Goal: Book appointment/travel/reservation

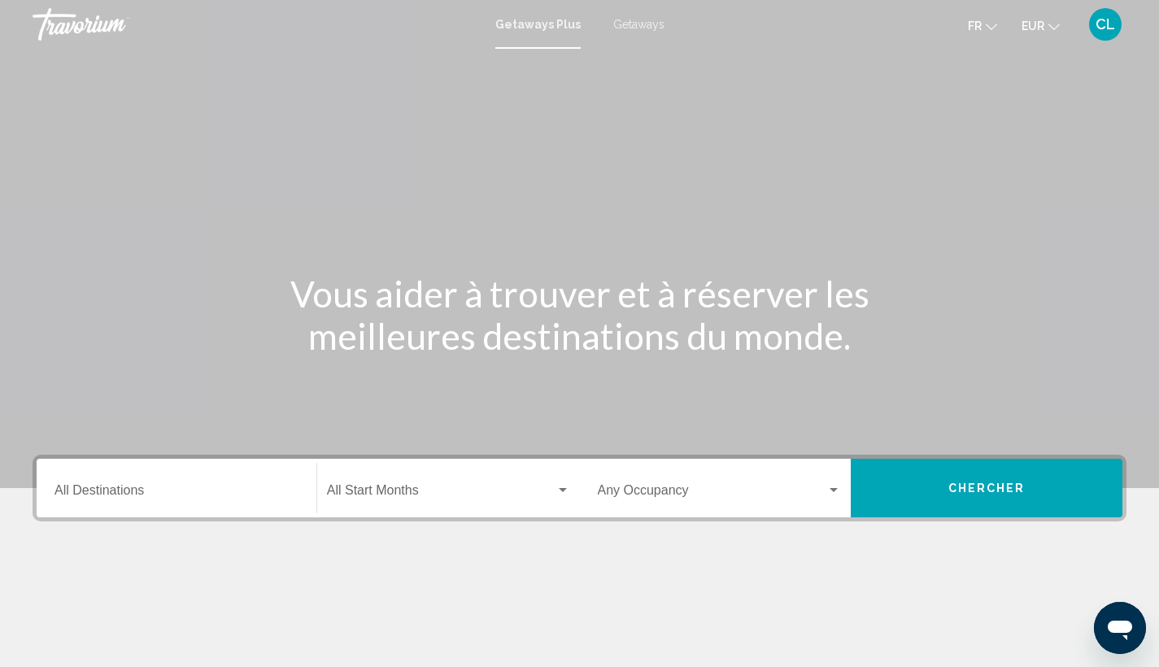
click at [640, 24] on span "Getaways" at bounding box center [638, 24] width 51 height 13
click at [152, 490] on input "Destination All Destinations" at bounding box center [176, 493] width 244 height 15
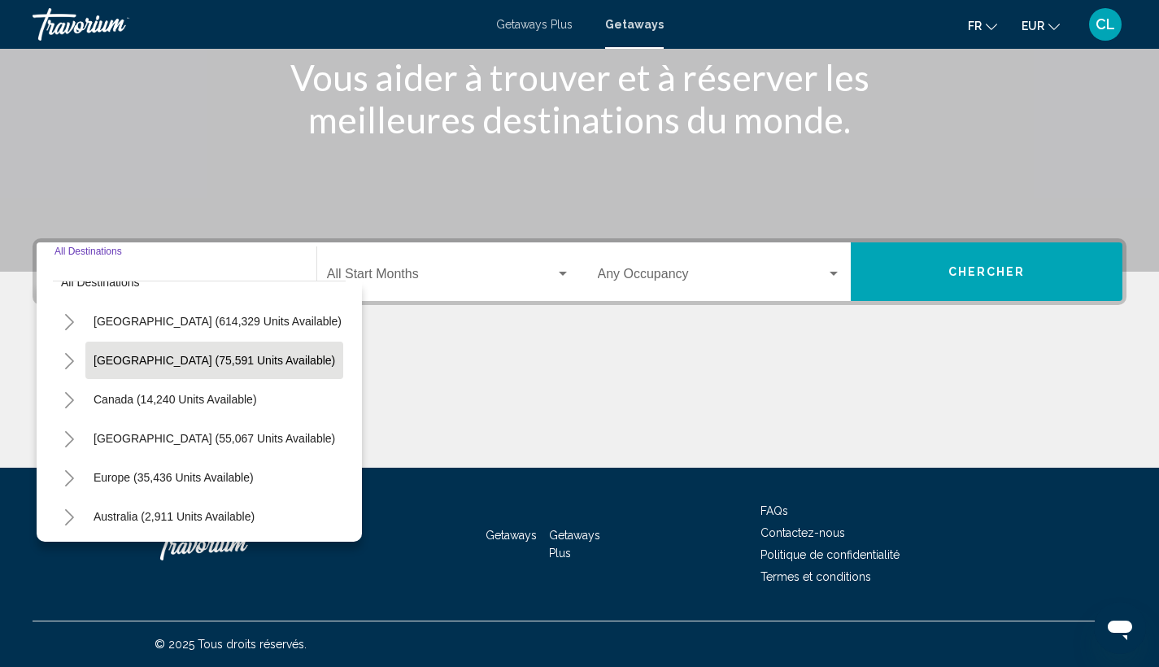
scroll to position [155, 0]
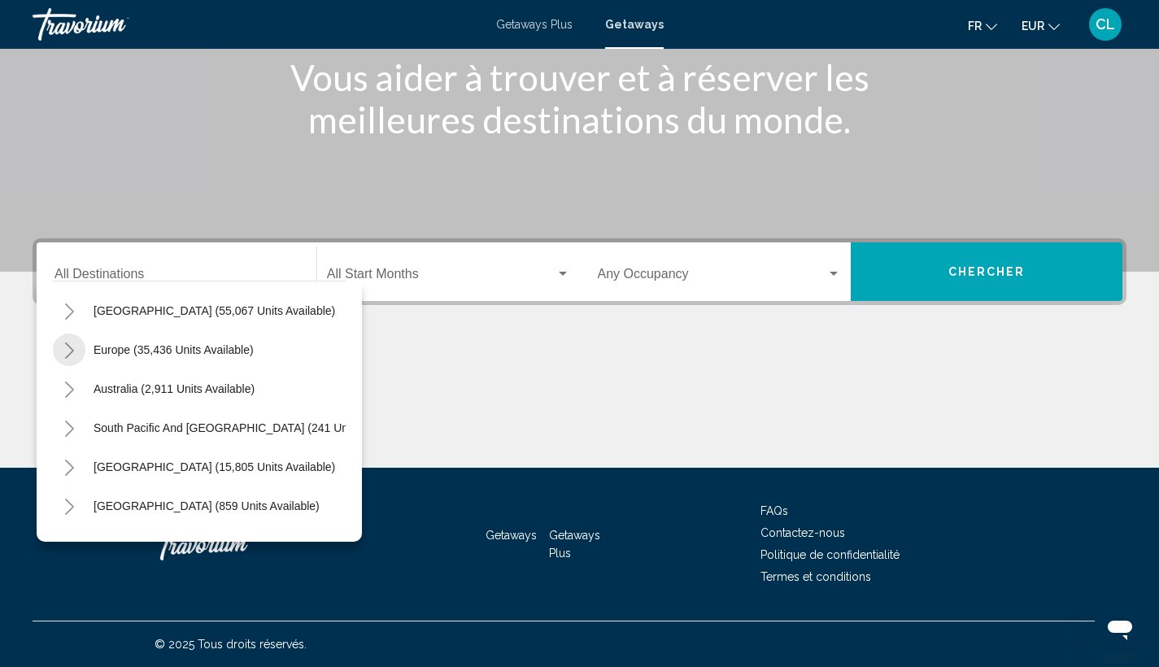
click at [71, 350] on icon "Toggle Europe (35,436 units available)" at bounding box center [69, 350] width 12 height 16
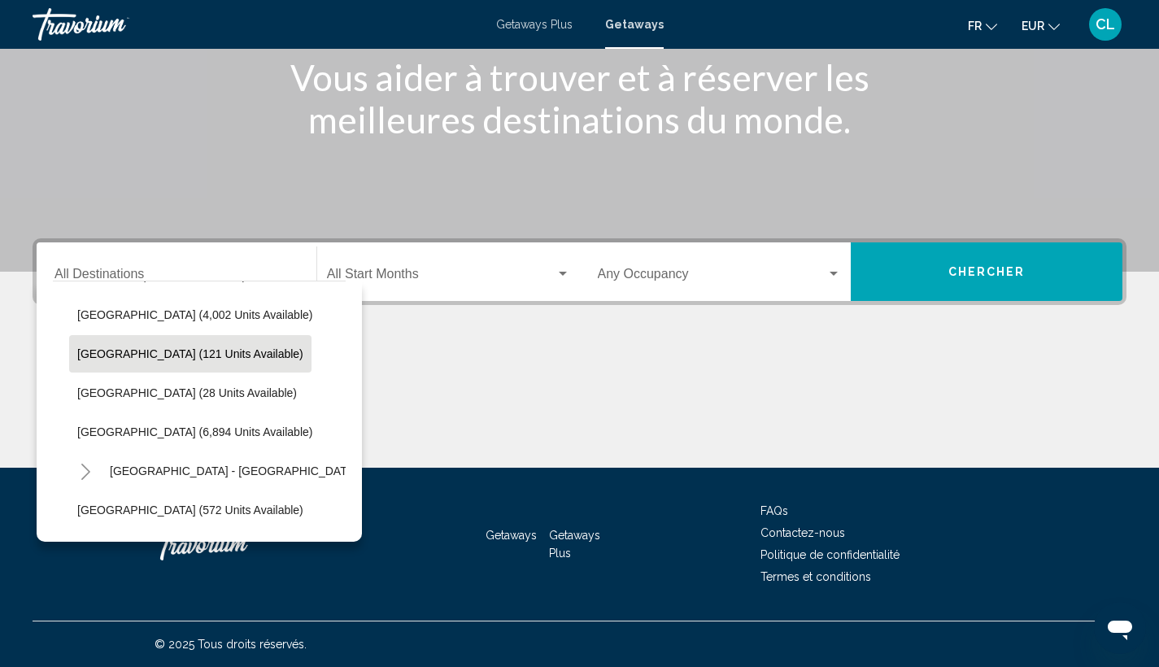
scroll to position [586, 0]
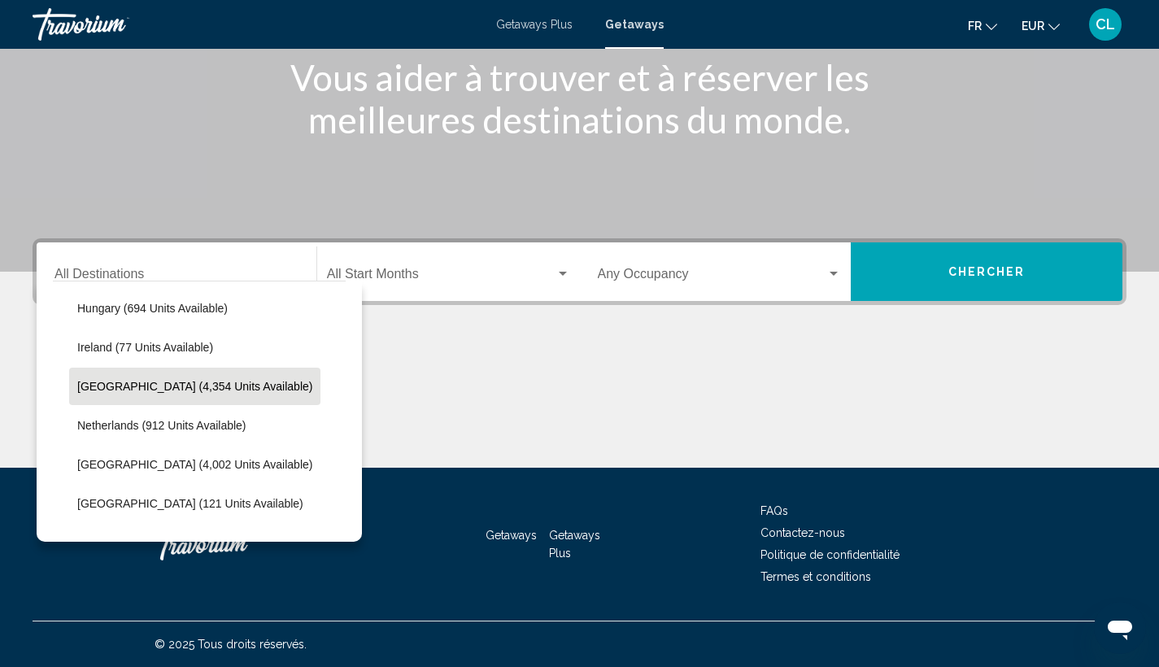
click at [133, 385] on span "[GEOGRAPHIC_DATA] (4,354 units available)" at bounding box center [194, 386] width 235 height 13
type input "**********"
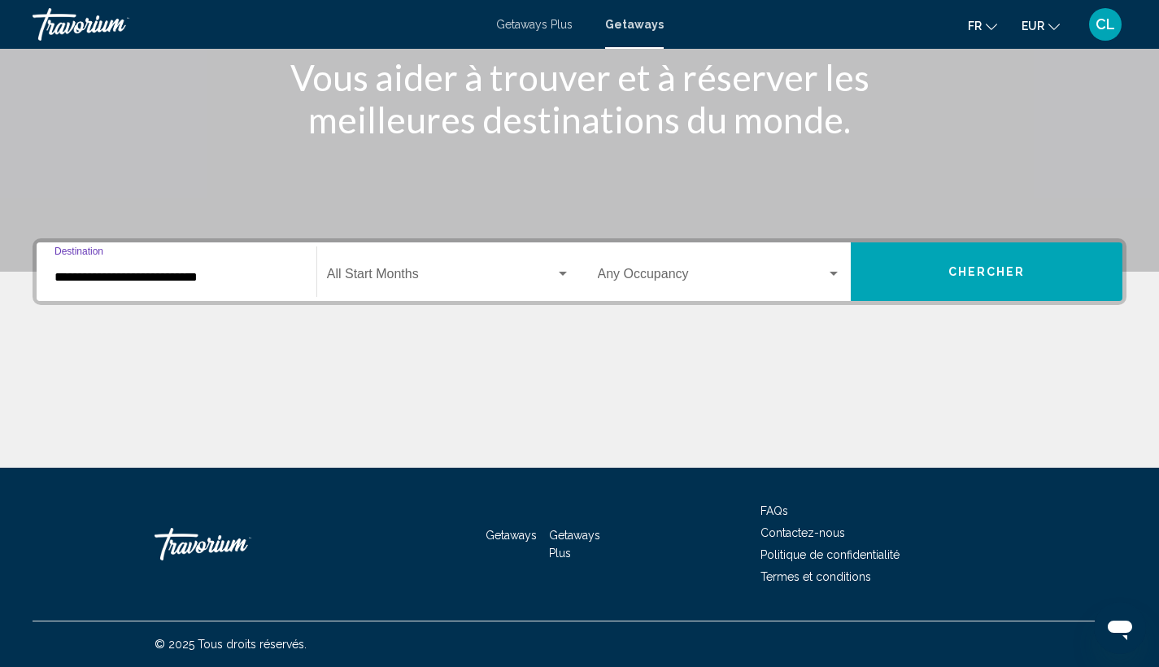
click at [358, 272] on span "Search widget" at bounding box center [441, 277] width 229 height 15
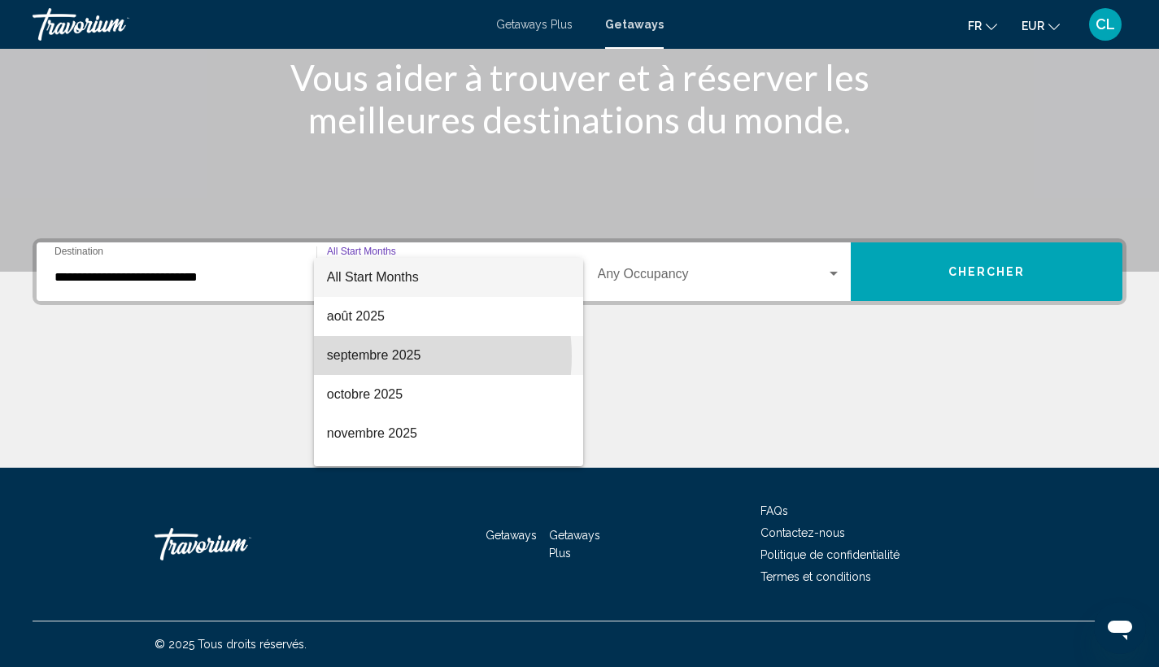
click at [388, 356] on span "septembre 2025" at bounding box center [448, 355] width 243 height 39
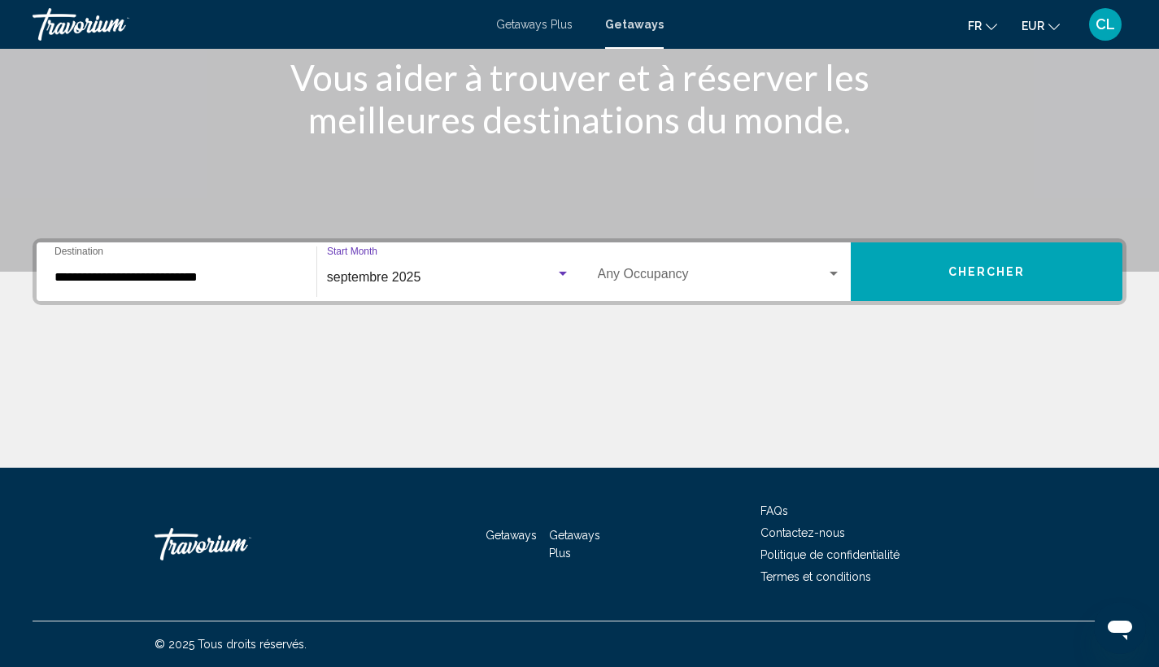
click at [397, 283] on span "septembre 2025" at bounding box center [374, 277] width 94 height 14
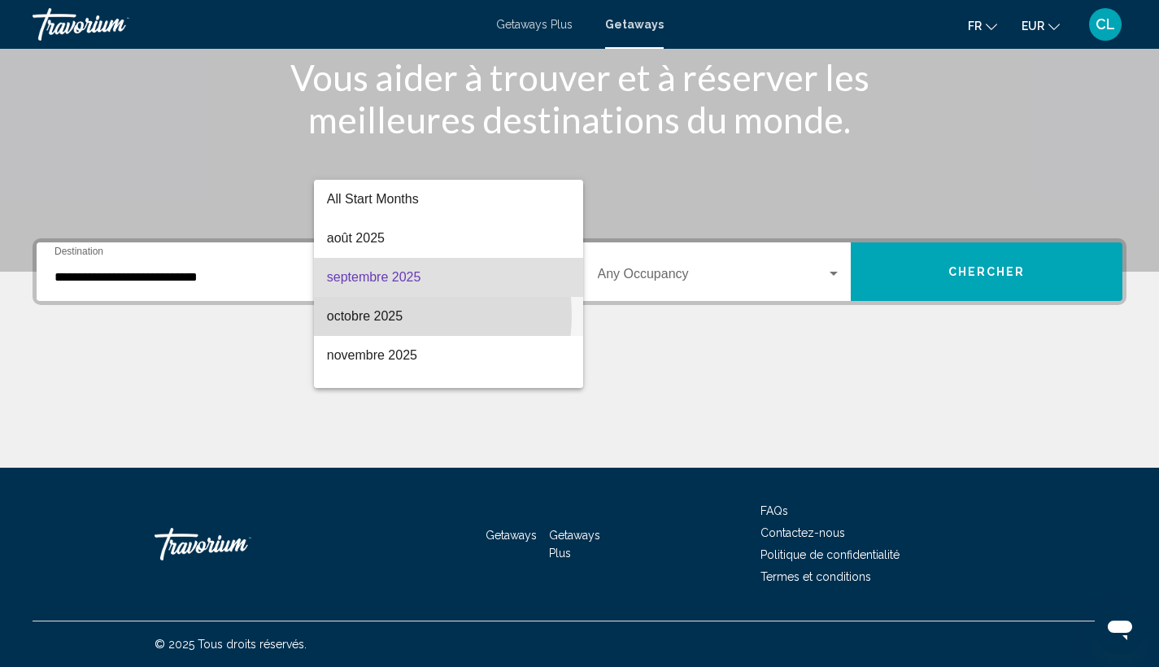
click at [394, 315] on span "octobre 2025" at bounding box center [448, 316] width 243 height 39
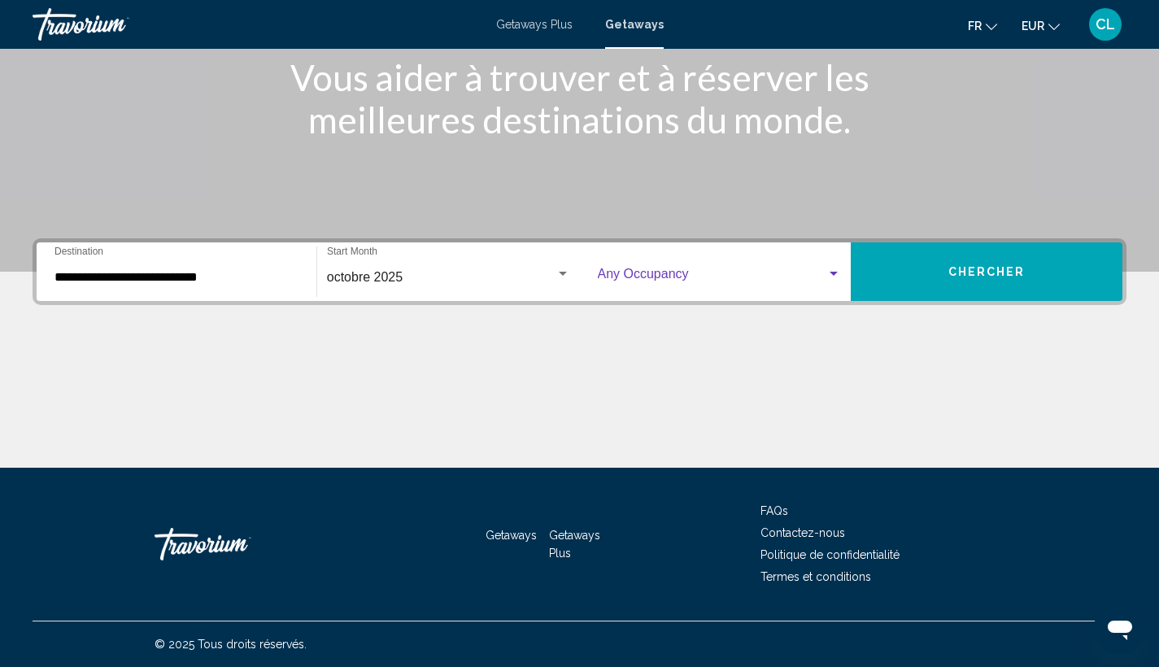
click at [761, 272] on span "Search widget" at bounding box center [712, 277] width 229 height 15
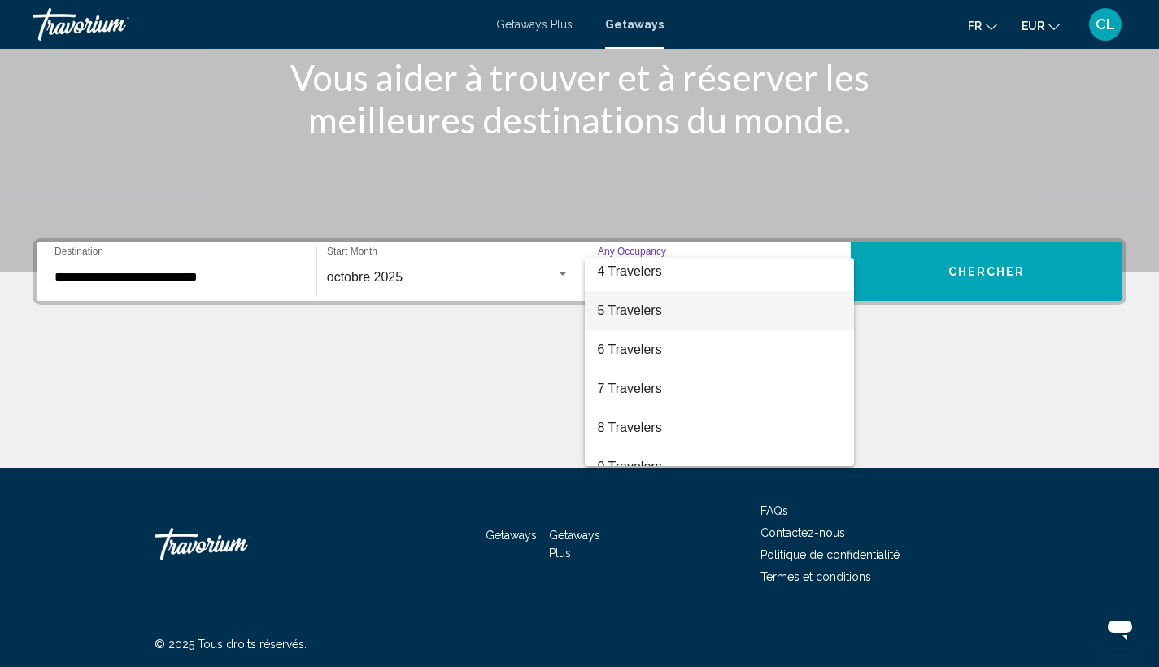
scroll to position [94, 0]
click at [665, 311] on span "4 Travelers" at bounding box center [720, 300] width 244 height 39
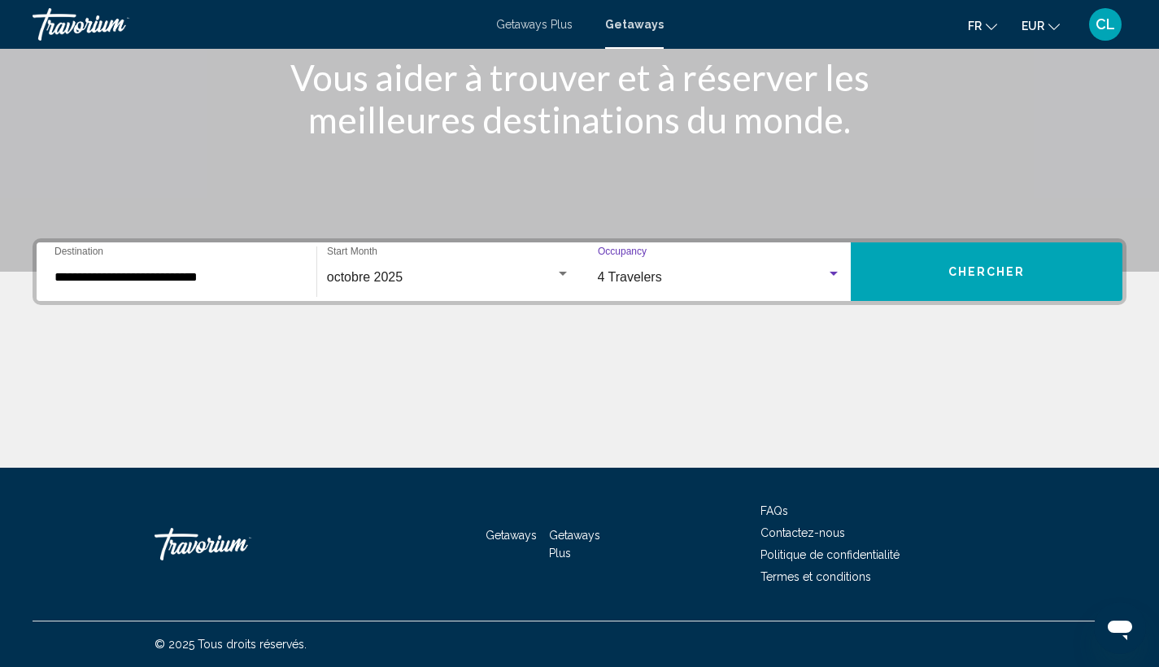
click at [910, 267] on button "Chercher" at bounding box center [987, 271] width 272 height 59
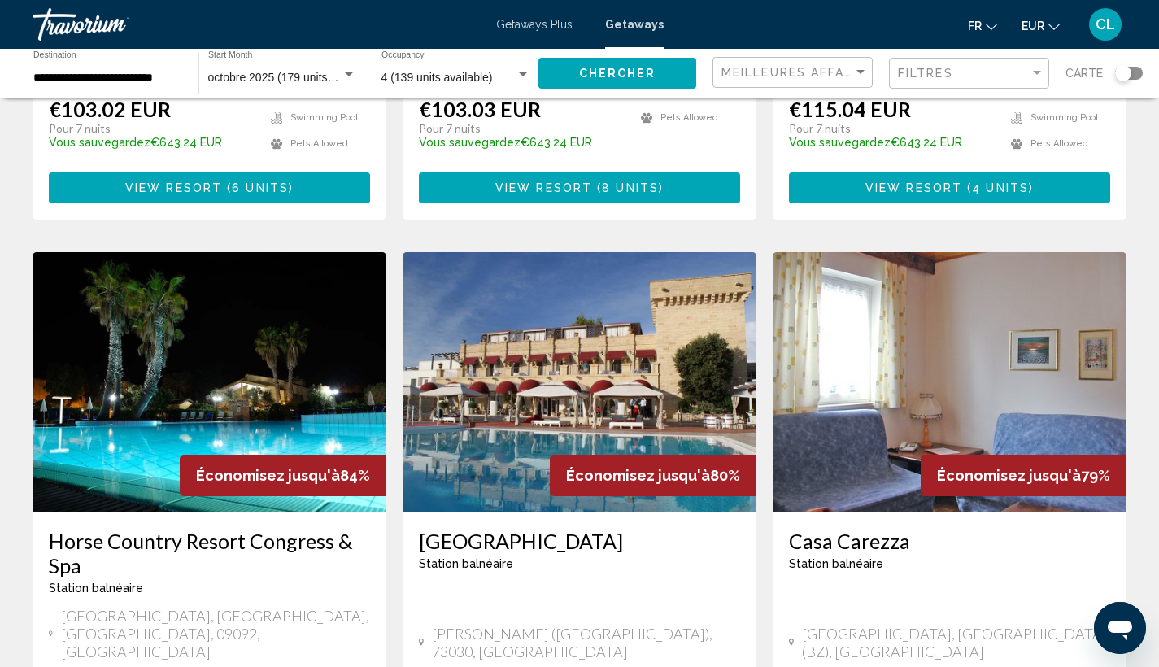
scroll to position [1220, 0]
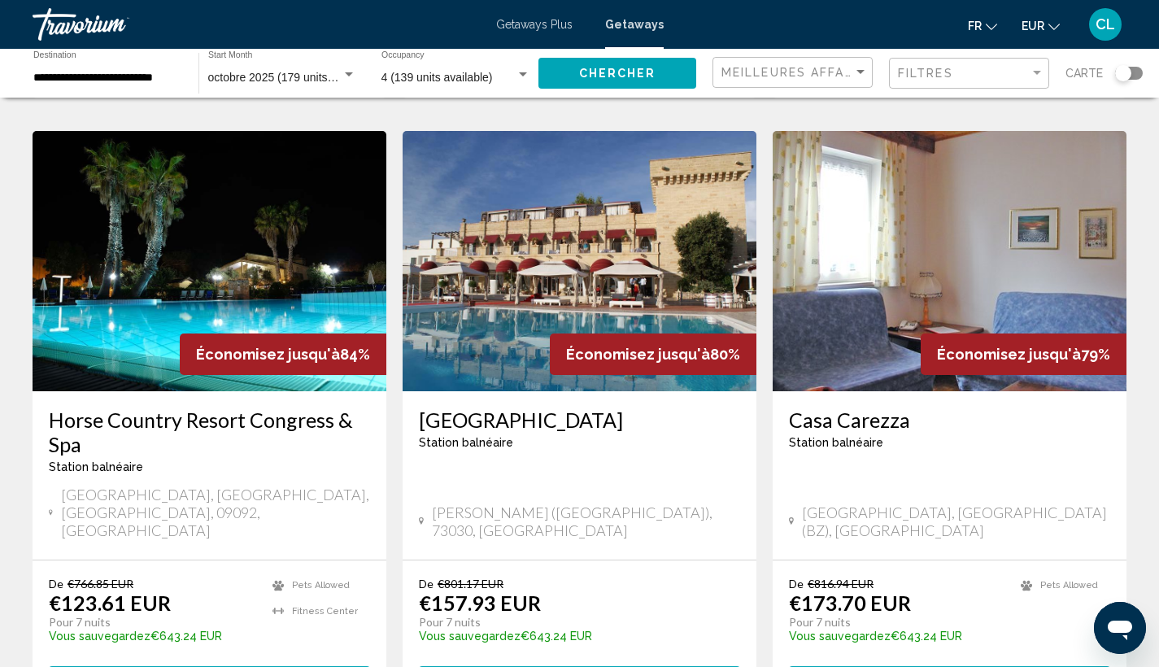
click at [226, 215] on img "Main content" at bounding box center [210, 261] width 354 height 260
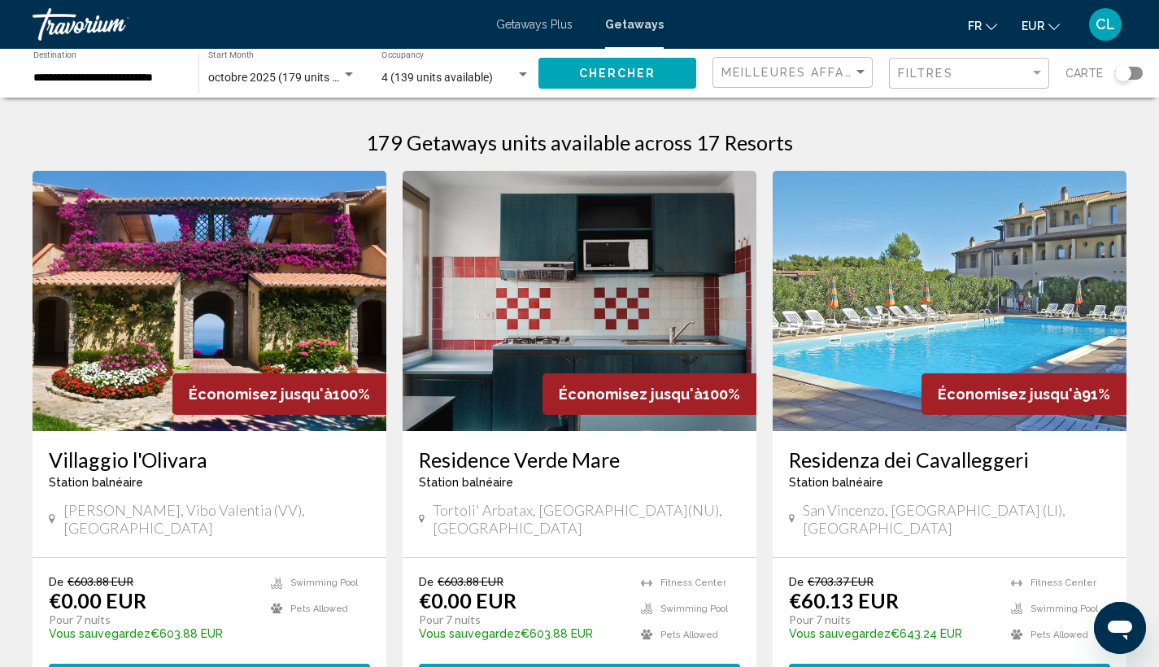
click at [229, 337] on img "Main content" at bounding box center [210, 301] width 354 height 260
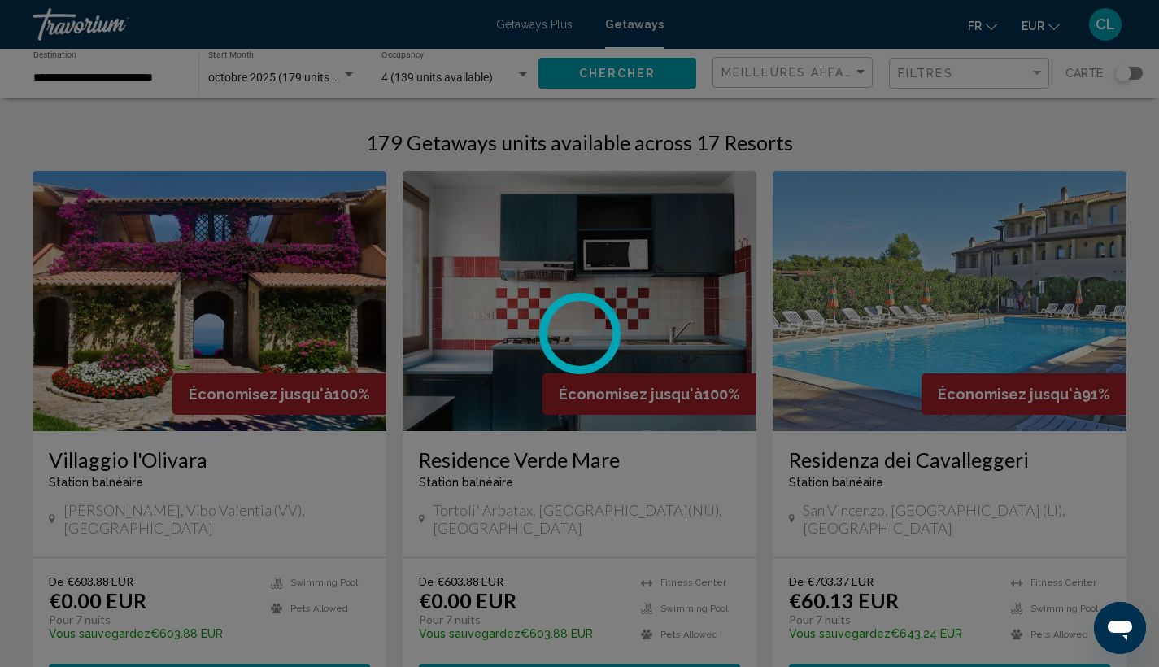
scroll to position [125, 0]
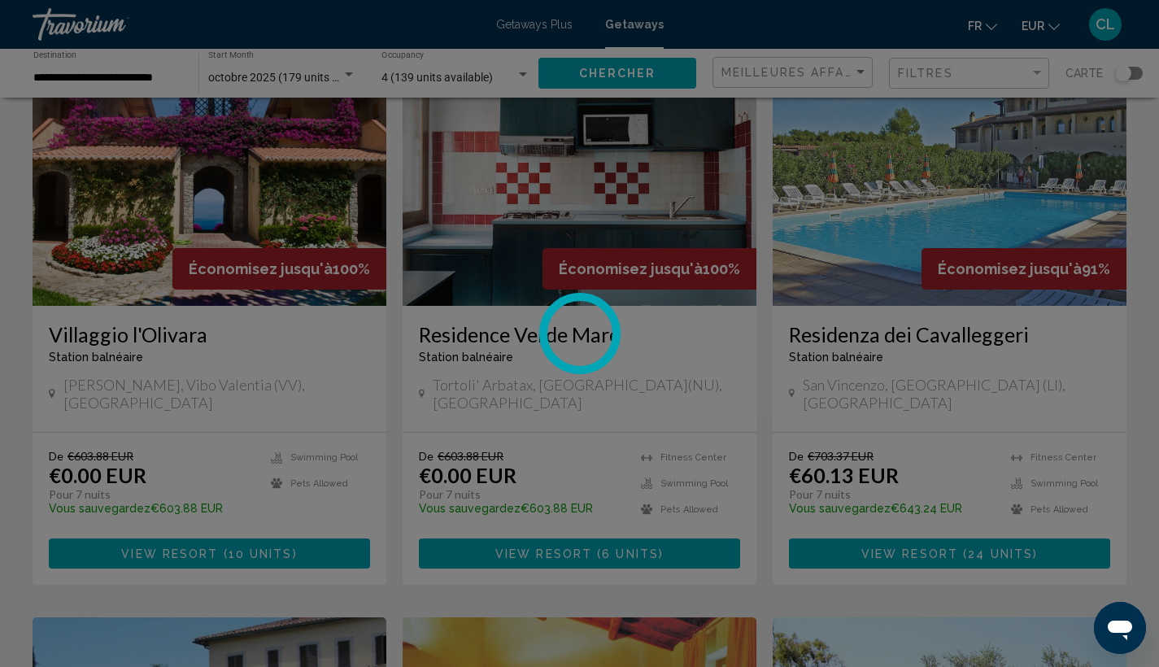
click at [189, 526] on div at bounding box center [579, 333] width 1159 height 667
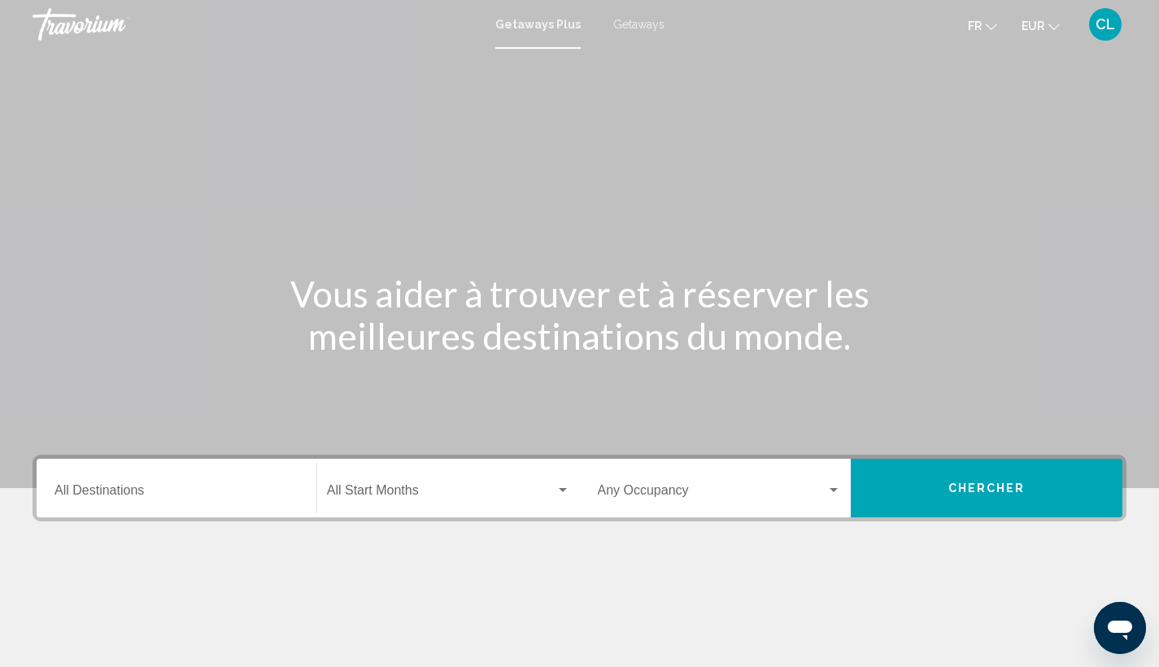
click at [955, 156] on div "Main content" at bounding box center [579, 244] width 1159 height 488
